Goal: Task Accomplishment & Management: Use online tool/utility

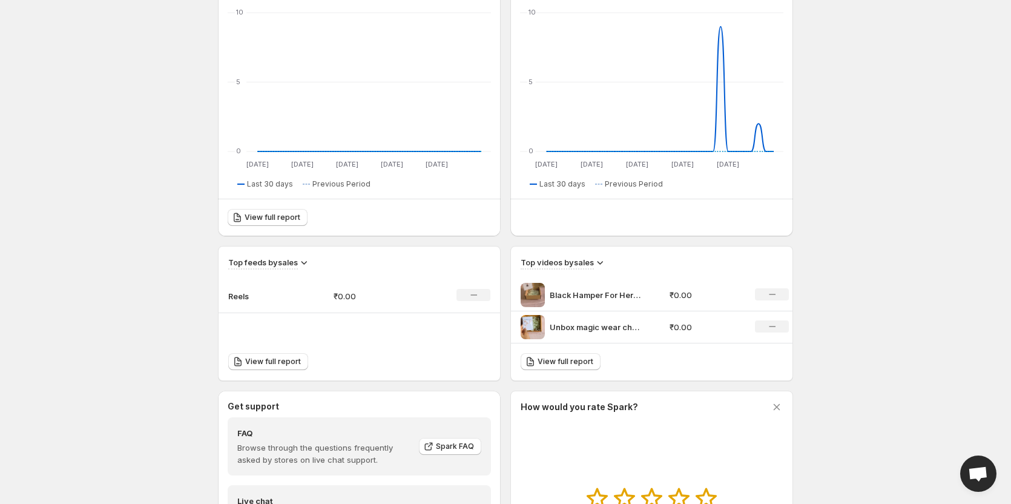
scroll to position [327, 0]
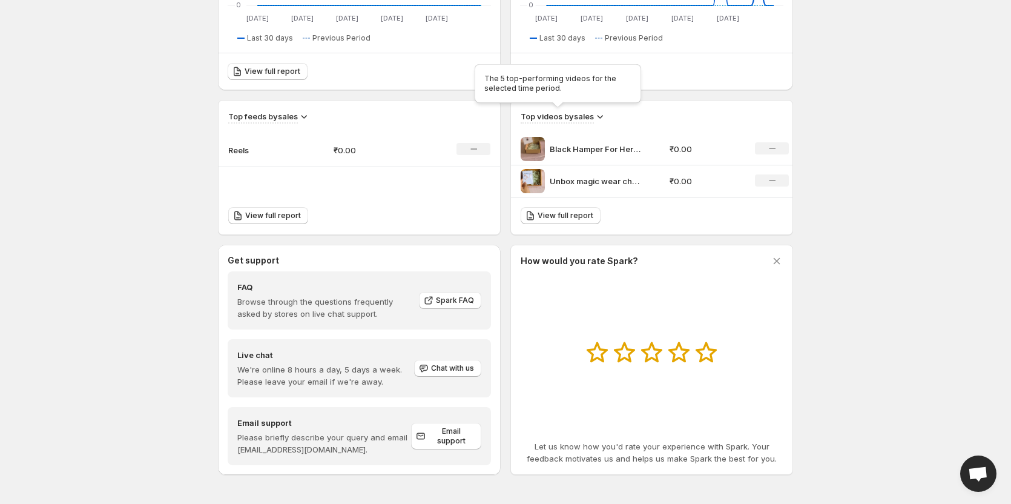
click at [574, 117] on h3 "Top videos by sales" at bounding box center [557, 116] width 73 height 12
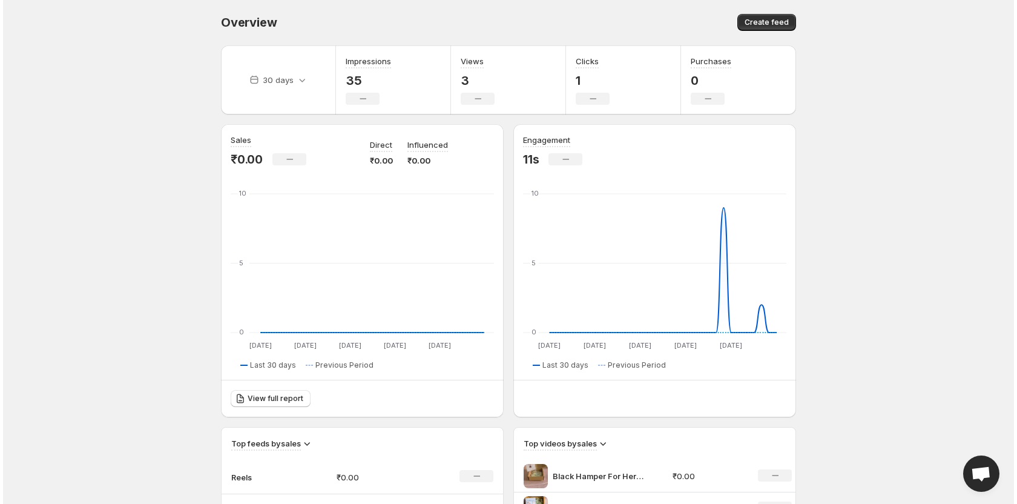
scroll to position [0, 0]
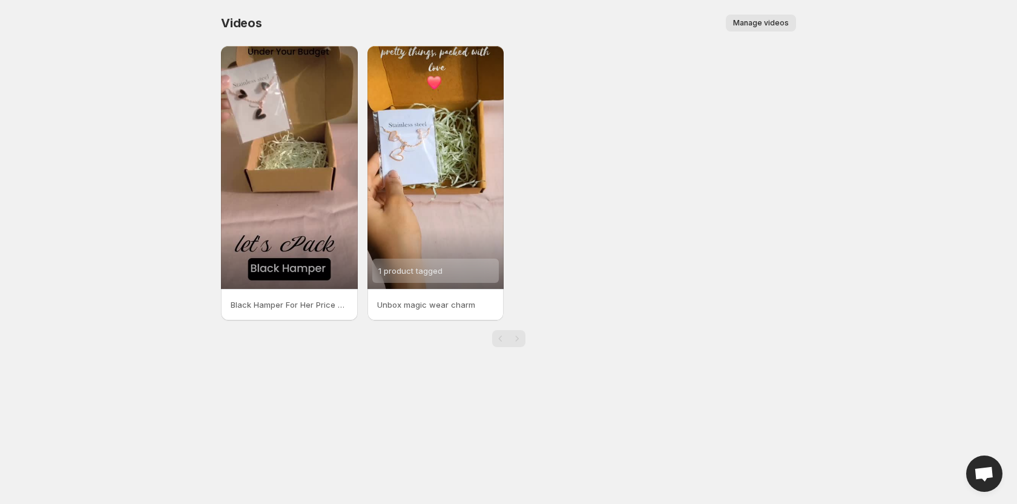
click at [749, 20] on span "Manage videos" at bounding box center [761, 23] width 56 height 10
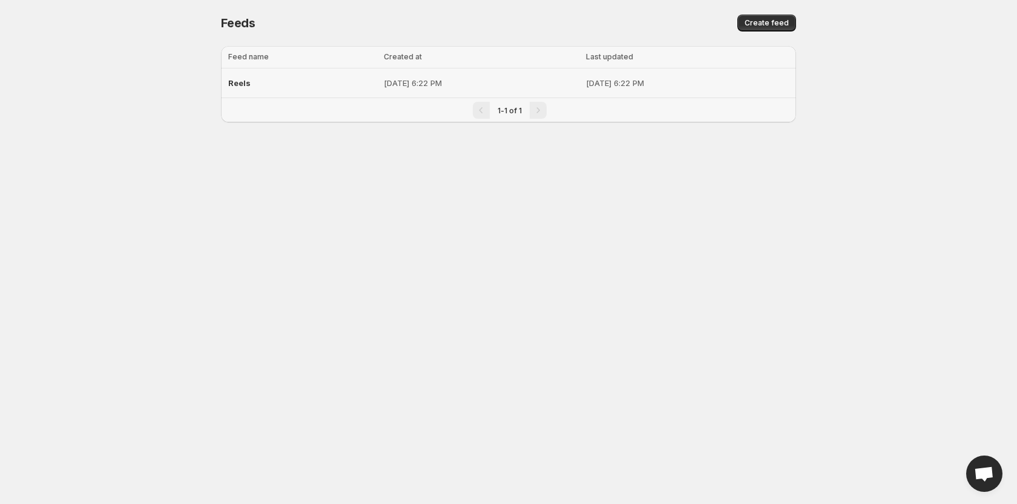
click at [415, 79] on p "[DATE] 6:22 PM" at bounding box center [481, 83] width 195 height 12
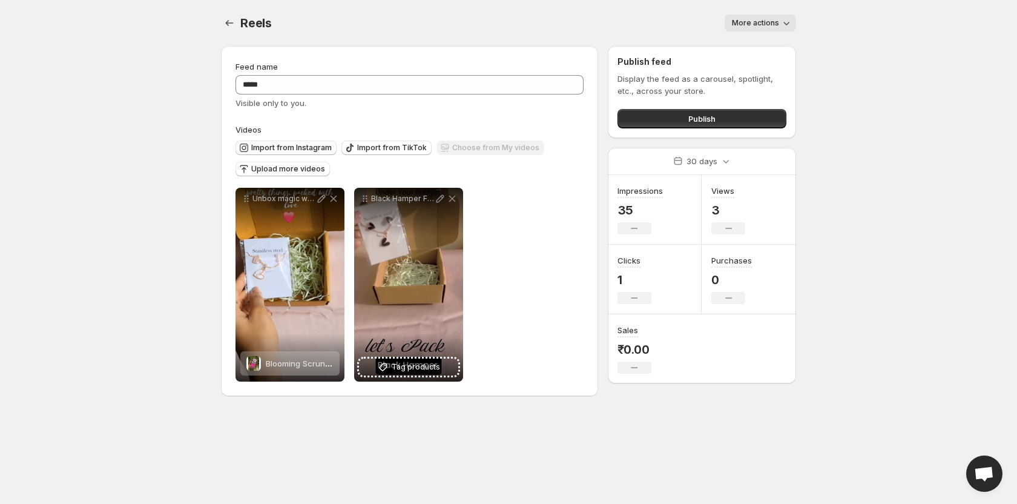
click at [294, 146] on span "Import from Instagram" at bounding box center [291, 148] width 81 height 10
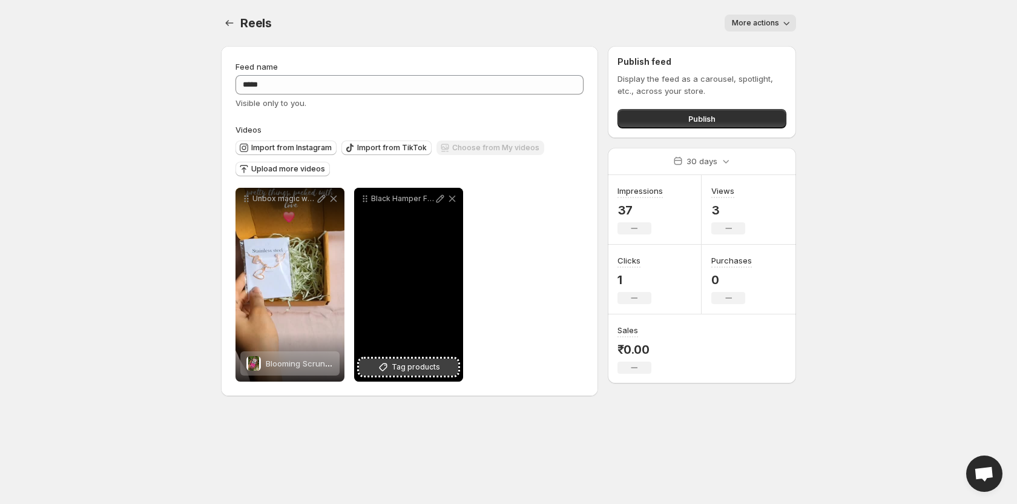
click at [401, 368] on span "Tag products" at bounding box center [416, 367] width 48 height 12
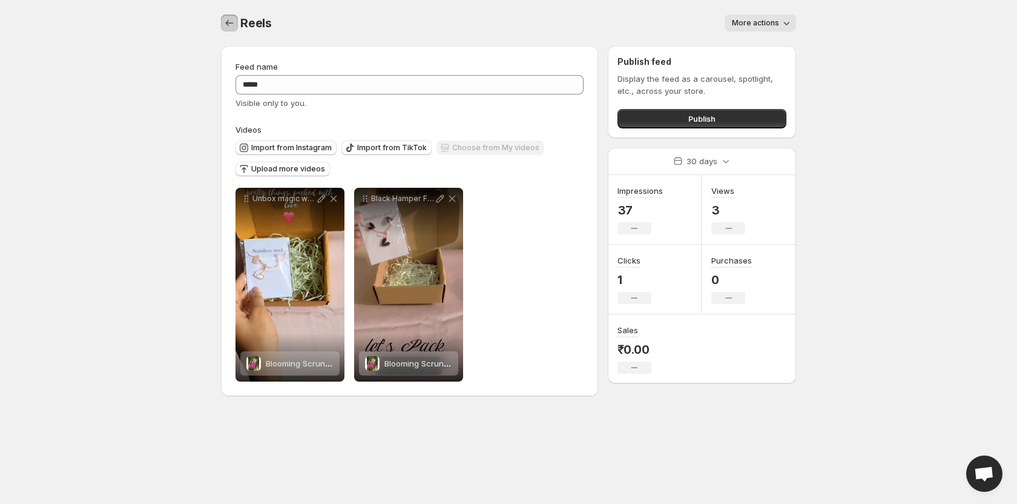
click at [229, 18] on icon "Settings" at bounding box center [229, 23] width 12 height 12
